Goal: Browse casually

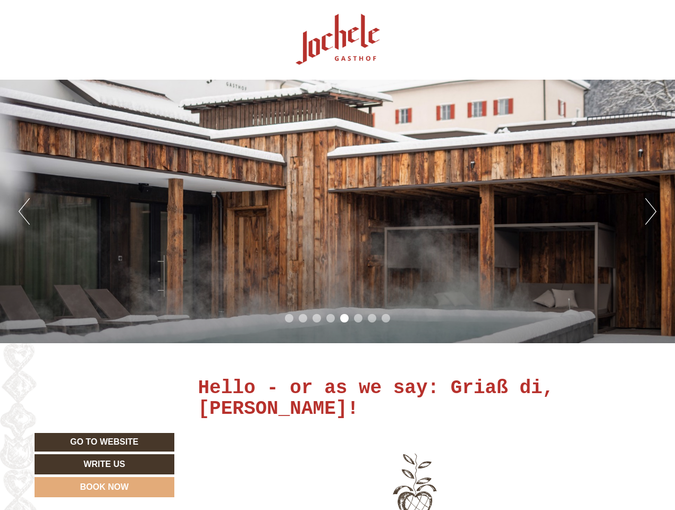
click at [337, 255] on div "Previous Next 1 2 3 4 5 6 7 8" at bounding box center [337, 212] width 675 height 264
click at [24, 211] on button "Previous" at bounding box center [24, 211] width 11 height 27
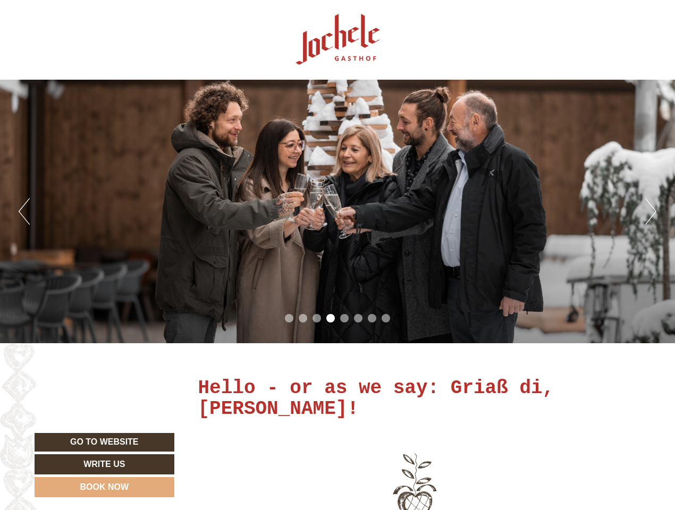
click at [337, 211] on div "Previous Next 1 2 3 4 5 6 7 8" at bounding box center [337, 212] width 675 height 264
click at [650, 211] on button "Next" at bounding box center [650, 211] width 11 height 27
click at [289, 318] on li "1" at bounding box center [289, 318] width 9 height 9
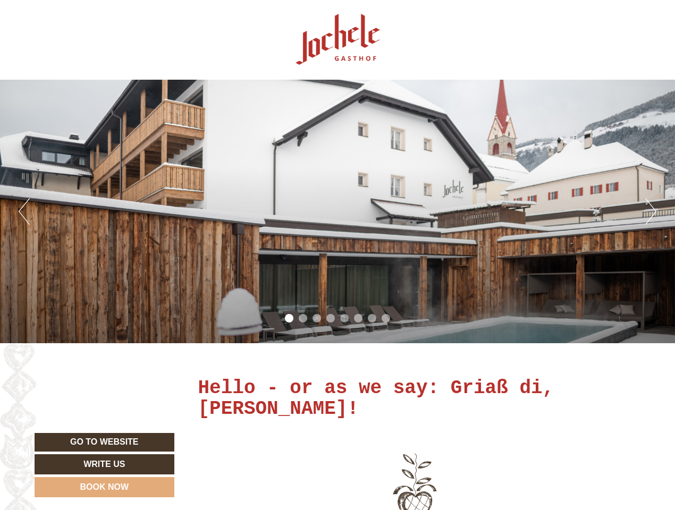
click at [303, 318] on li "2" at bounding box center [303, 318] width 9 height 9
click at [317, 318] on li "3" at bounding box center [316, 318] width 9 height 9
click at [330, 318] on li "4" at bounding box center [330, 318] width 9 height 9
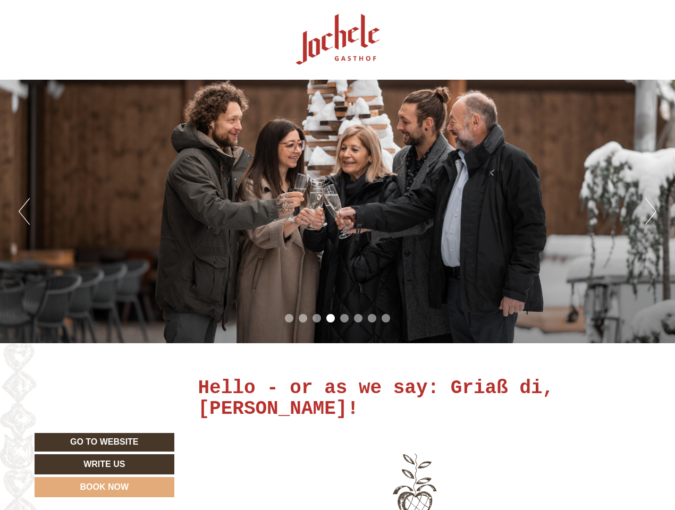
click at [344, 318] on li "5" at bounding box center [344, 318] width 9 height 9
click at [358, 318] on li "6" at bounding box center [358, 318] width 9 height 9
